Goal: Task Accomplishment & Management: Manage account settings

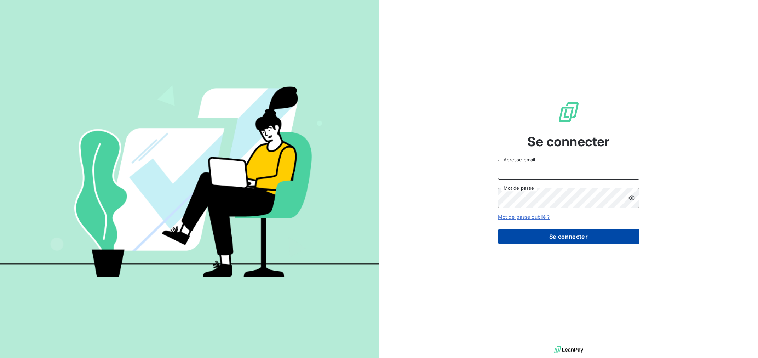
type input "compta.client@equippro.fr"
click at [541, 239] on button "Se connecter" at bounding box center [569, 236] width 142 height 15
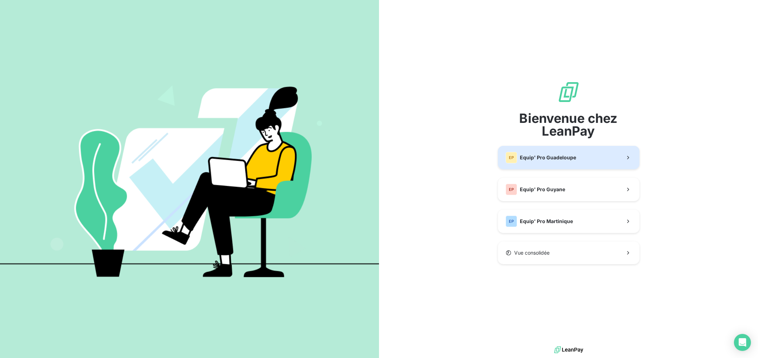
click at [547, 157] on span "Equip' Pro Guadeloupe" at bounding box center [548, 157] width 56 height 7
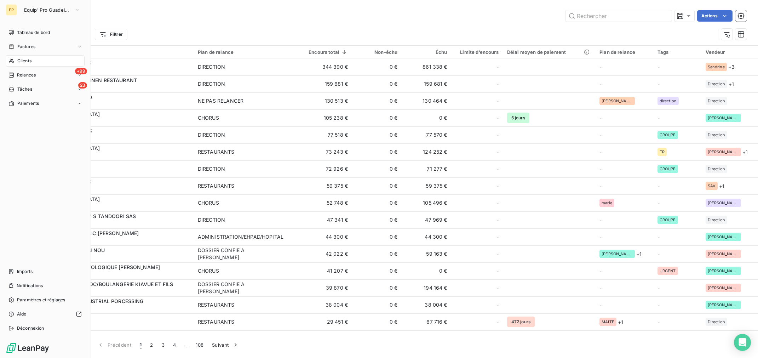
click at [9, 62] on icon at bounding box center [11, 61] width 6 height 6
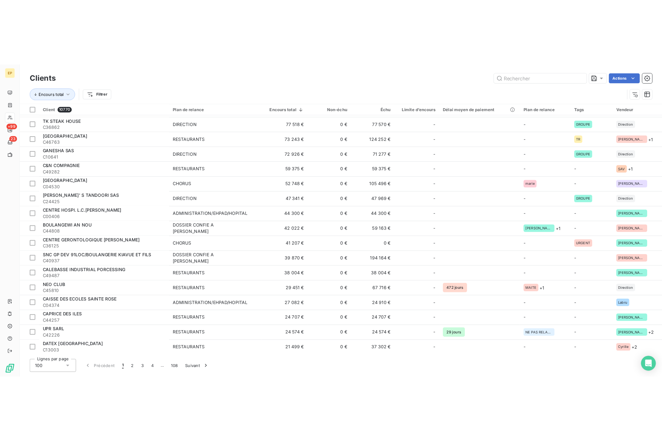
scroll to position [103, 0]
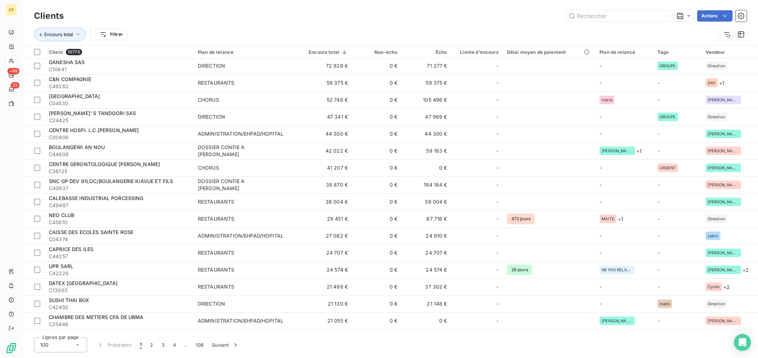
click at [382, 16] on div "Actions" at bounding box center [409, 15] width 674 height 11
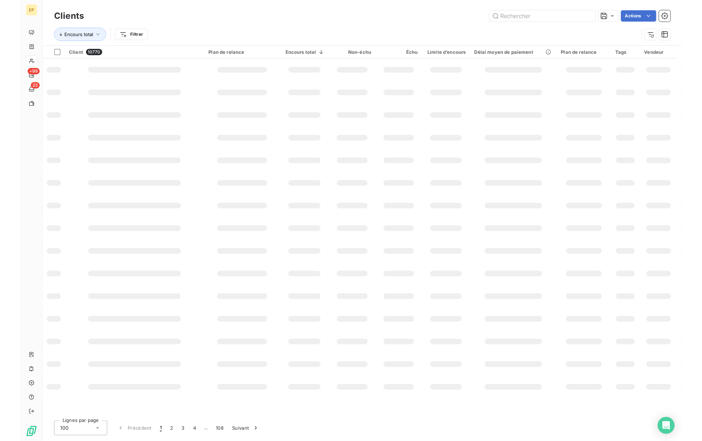
scroll to position [0, 0]
